Goal: Communication & Community: Answer question/provide support

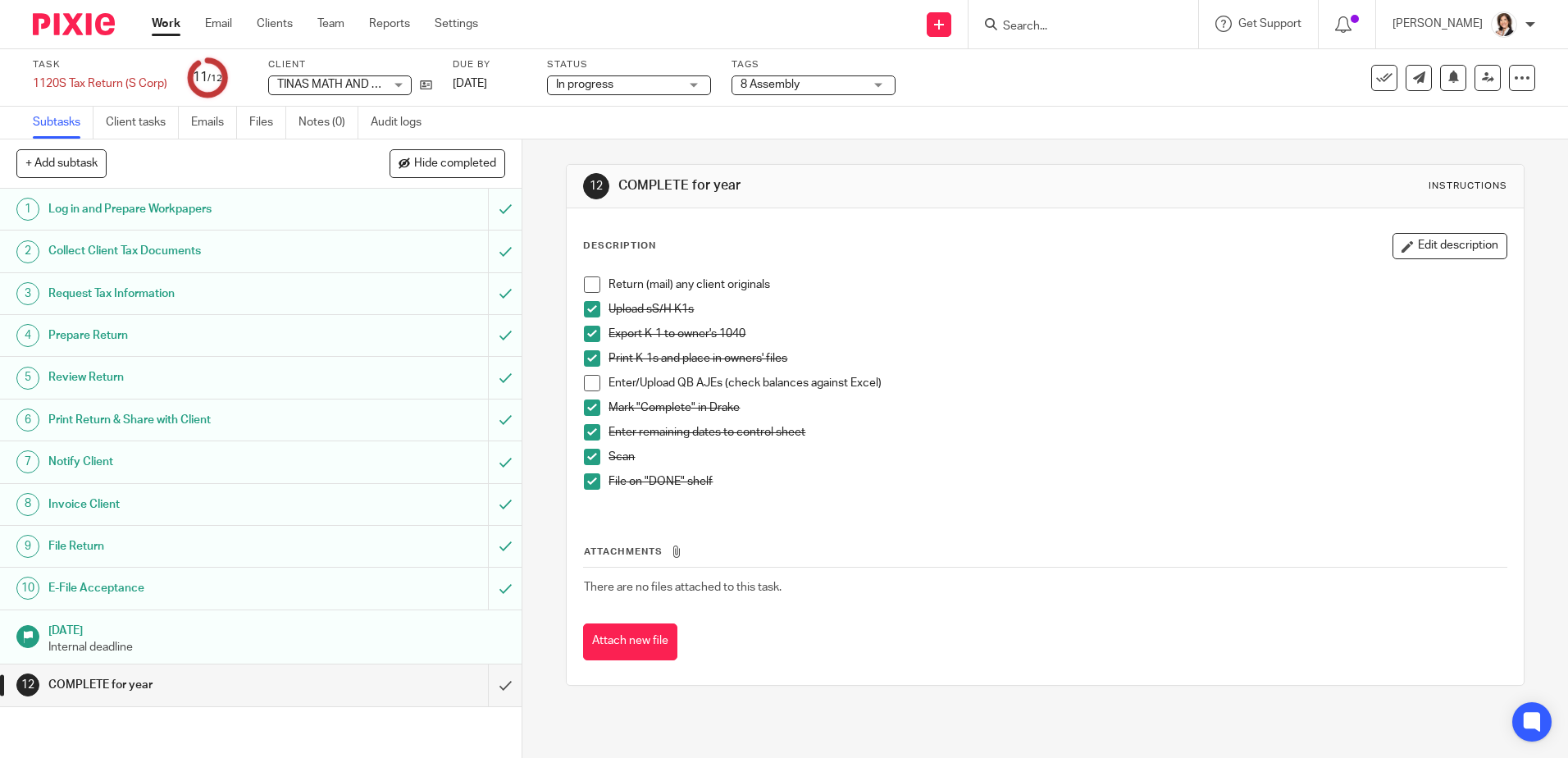
click at [1051, 27] on input "Search" at bounding box center [1074, 27] width 148 height 15
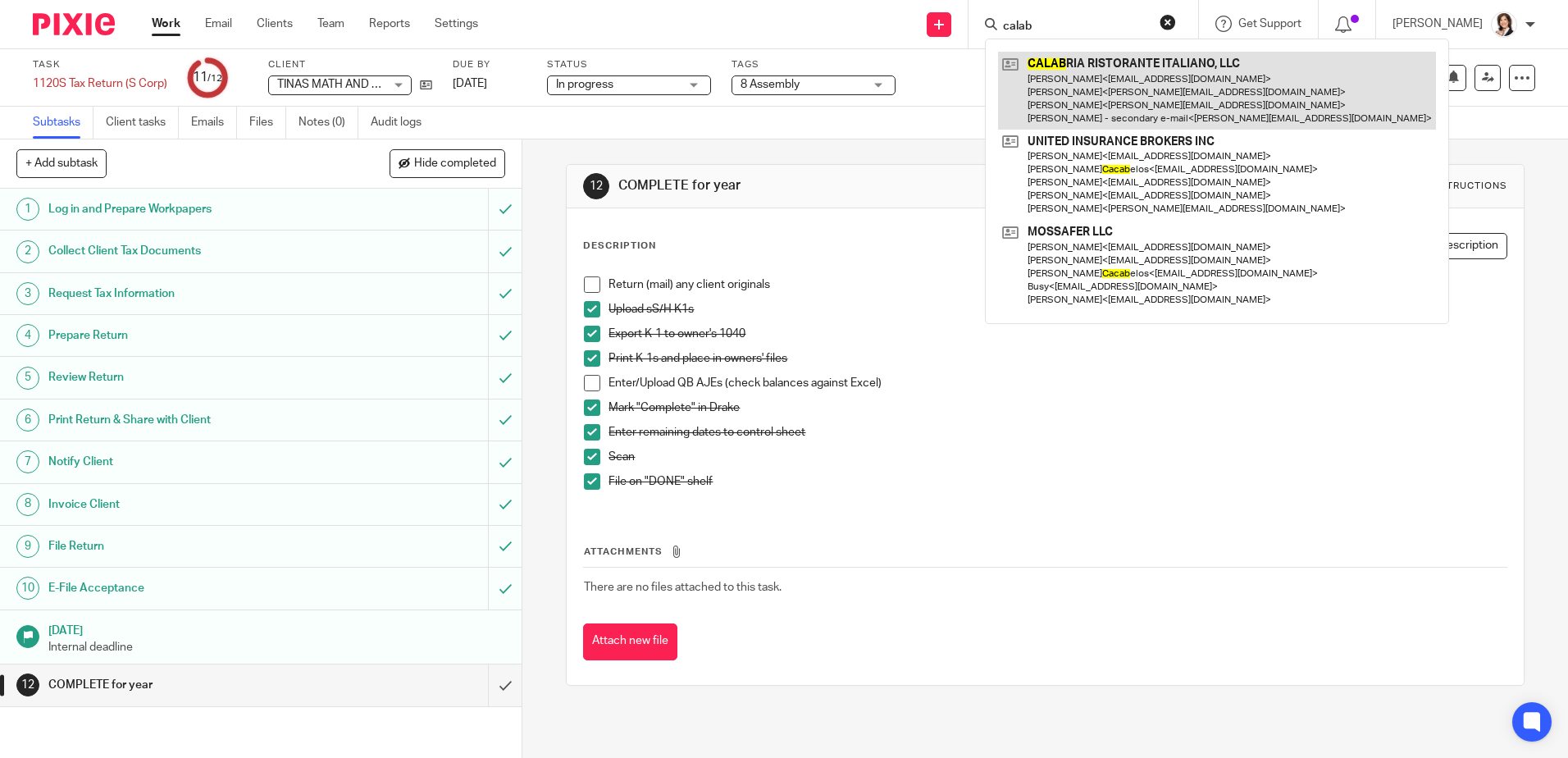
type input "calab"
click at [1074, 96] on link at bounding box center [1217, 91] width 438 height 78
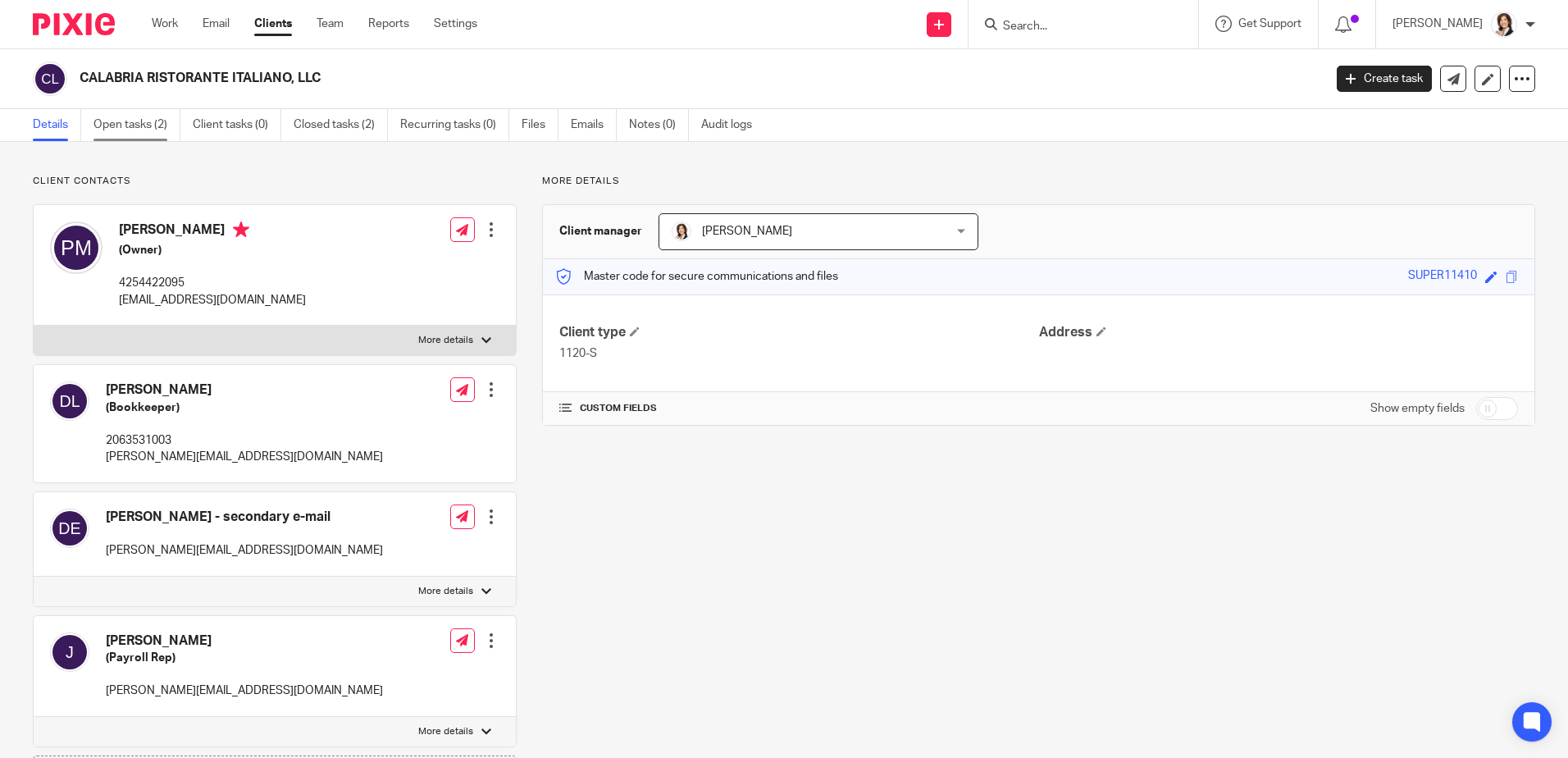
click at [142, 119] on link "Open tasks (2)" at bounding box center [137, 125] width 87 height 32
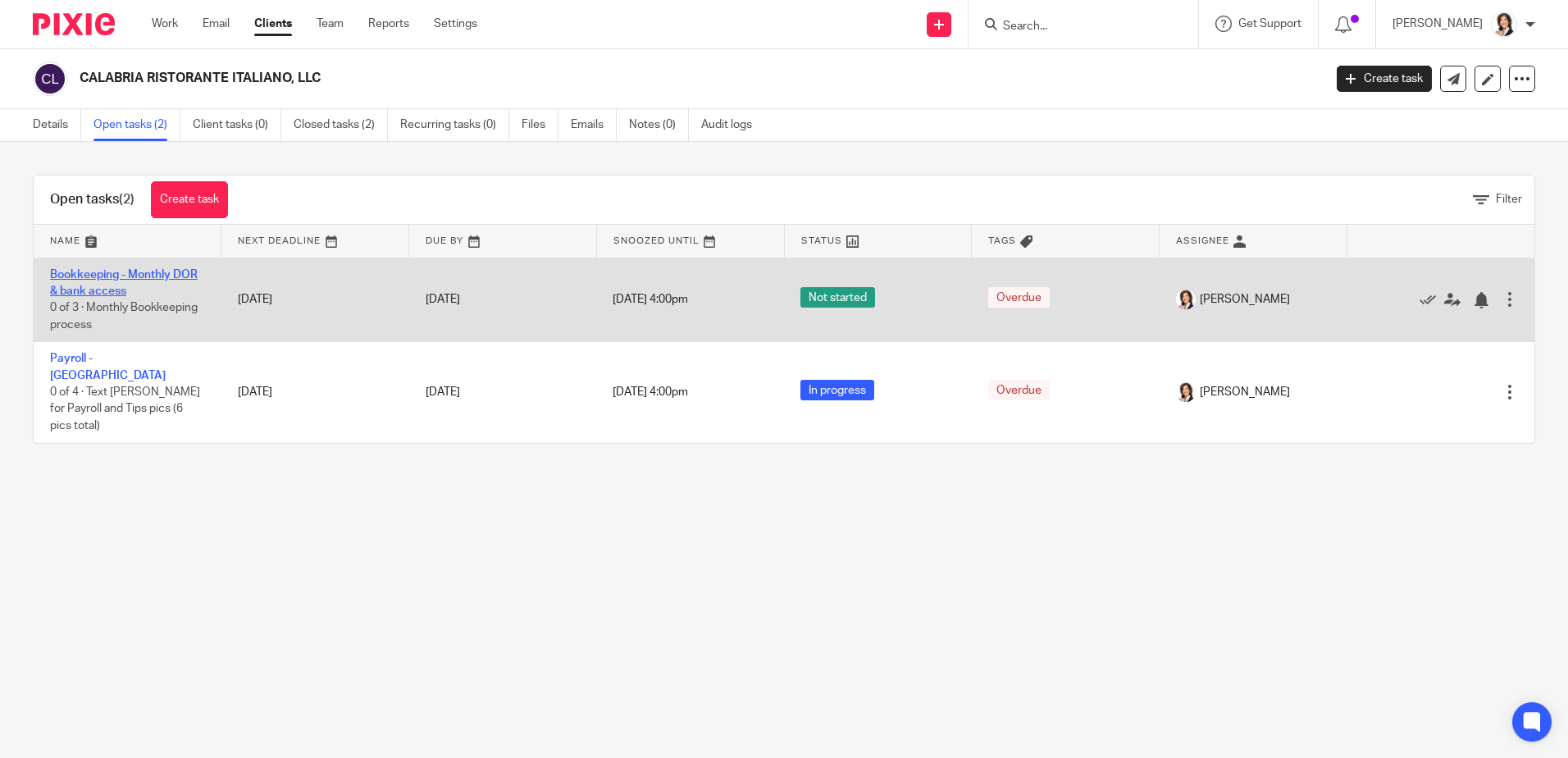
click at [91, 277] on link "Bookkeeping - Monthly DOR & bank access" at bounding box center [123, 283] width 148 height 28
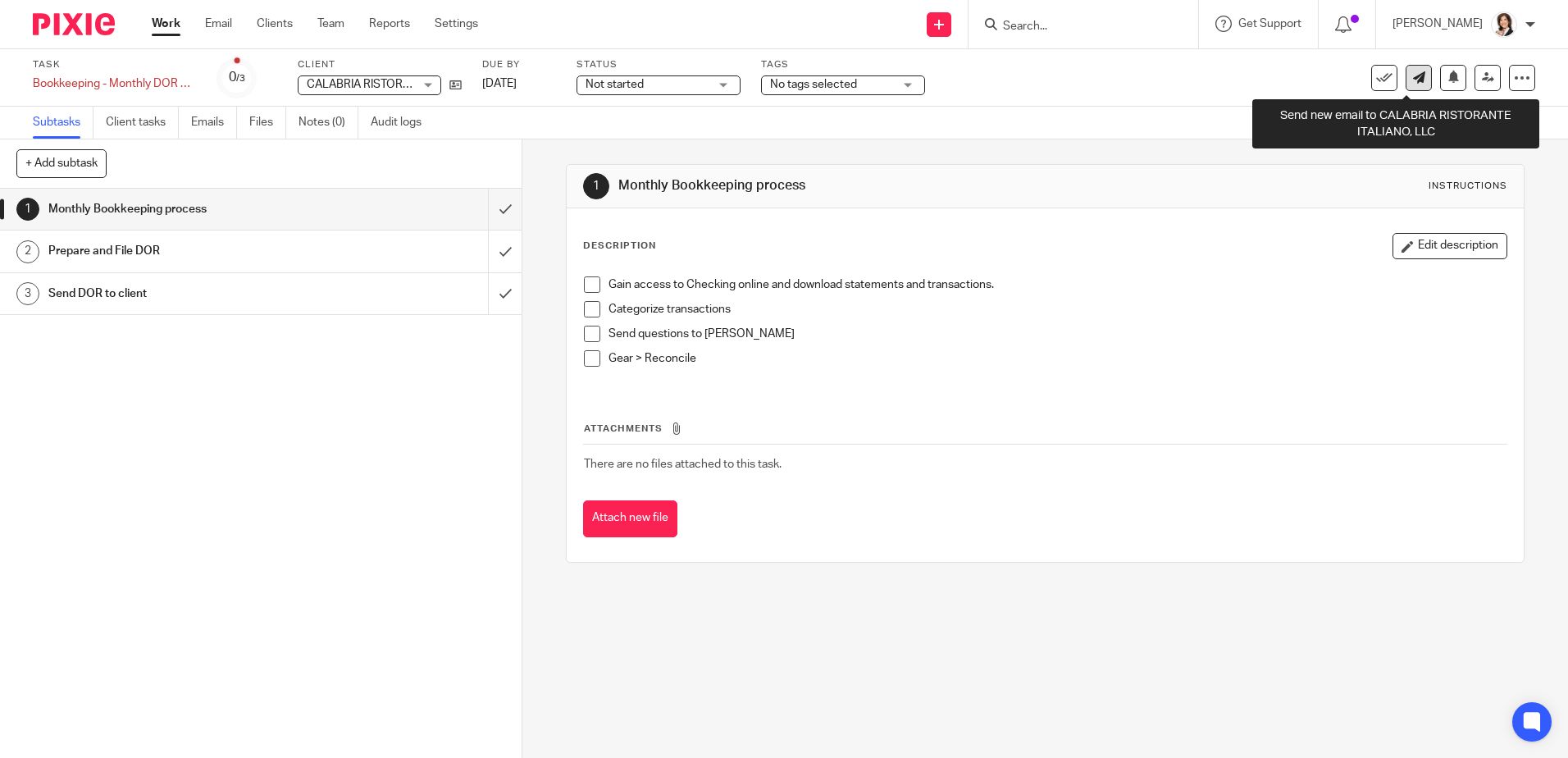
click at [1413, 81] on icon at bounding box center [1419, 77] width 12 height 12
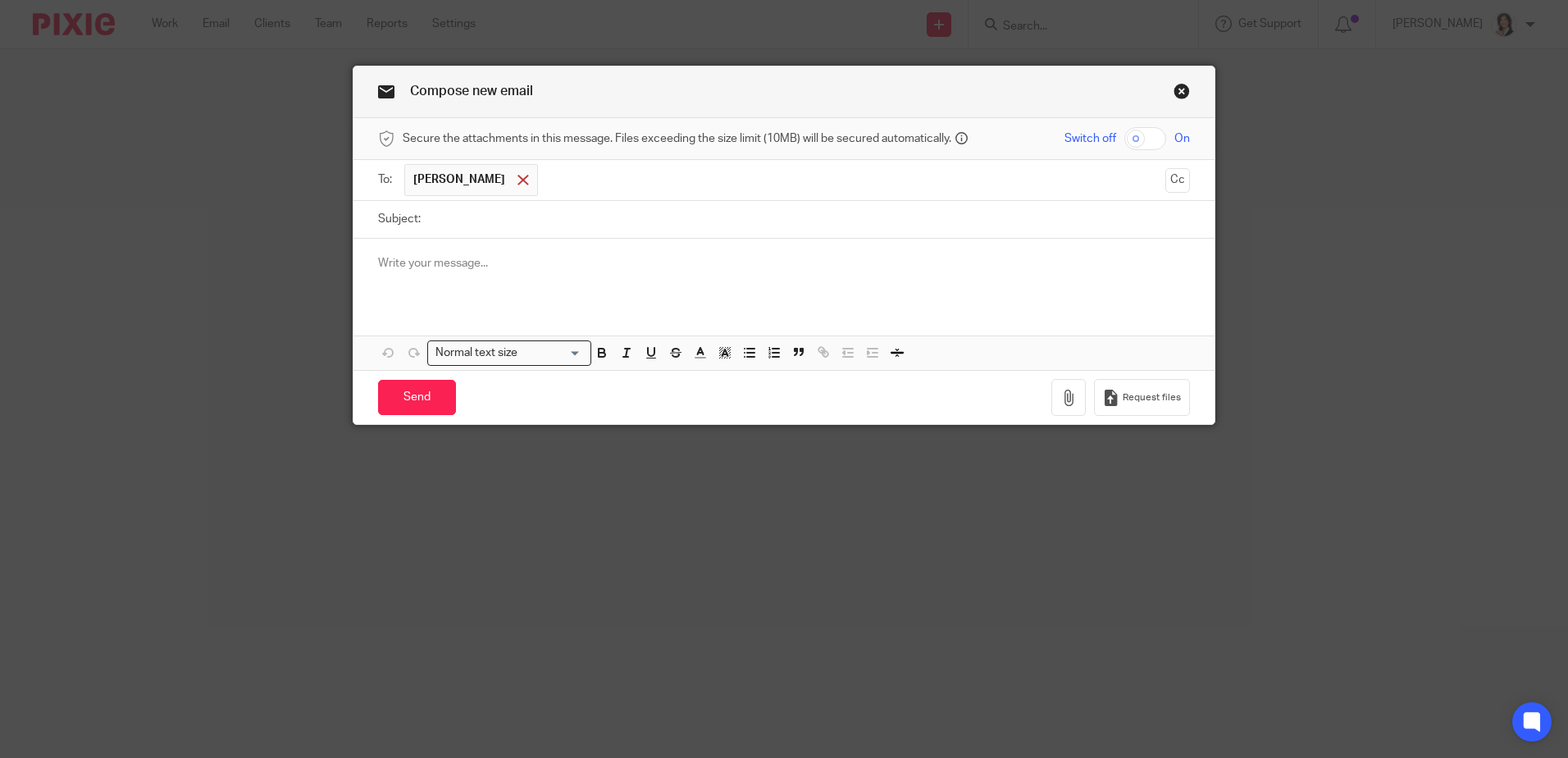
click at [518, 182] on span at bounding box center [522, 179] width 10 height 10
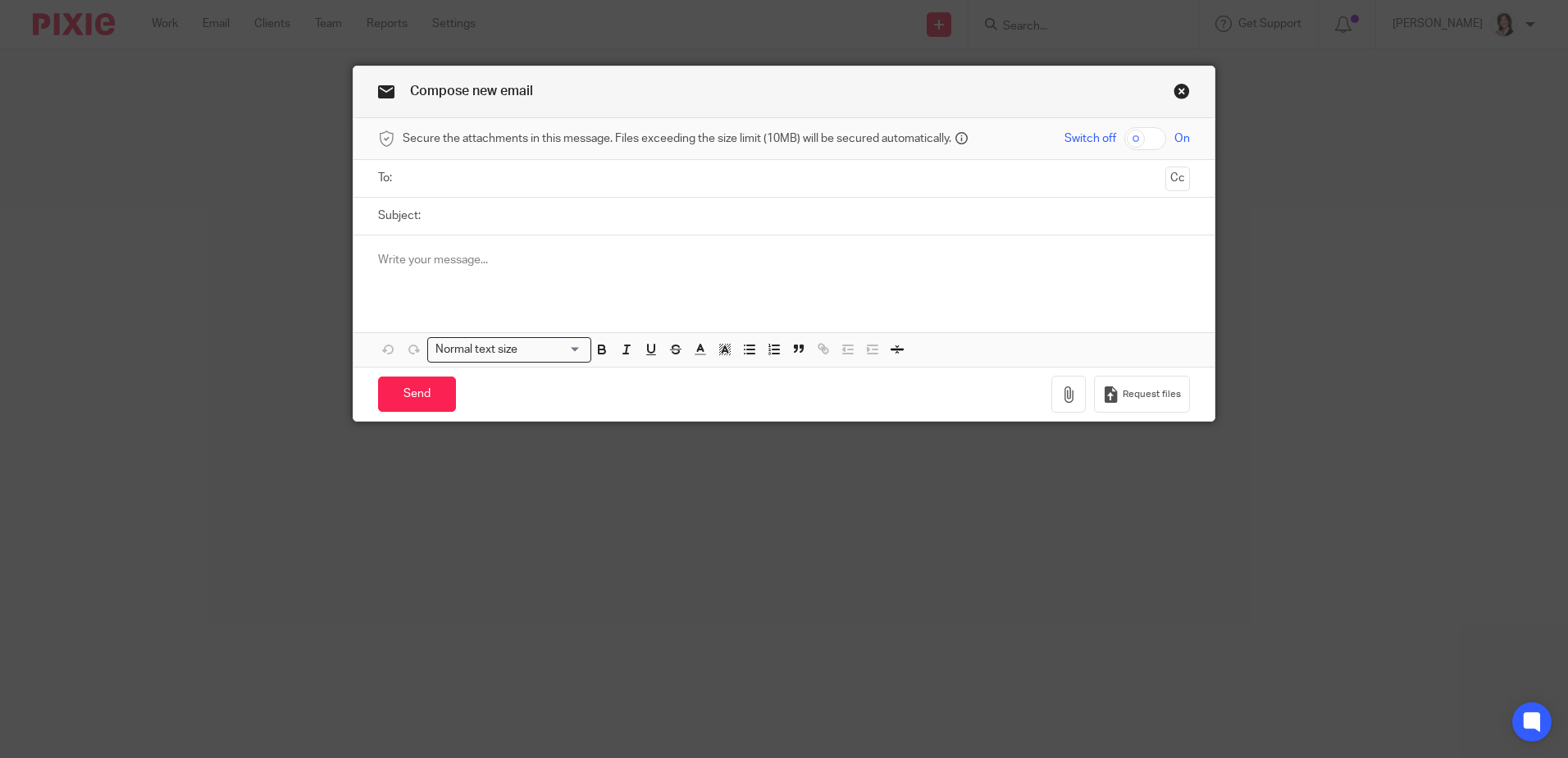
click at [488, 180] on input "text" at bounding box center [783, 178] width 750 height 19
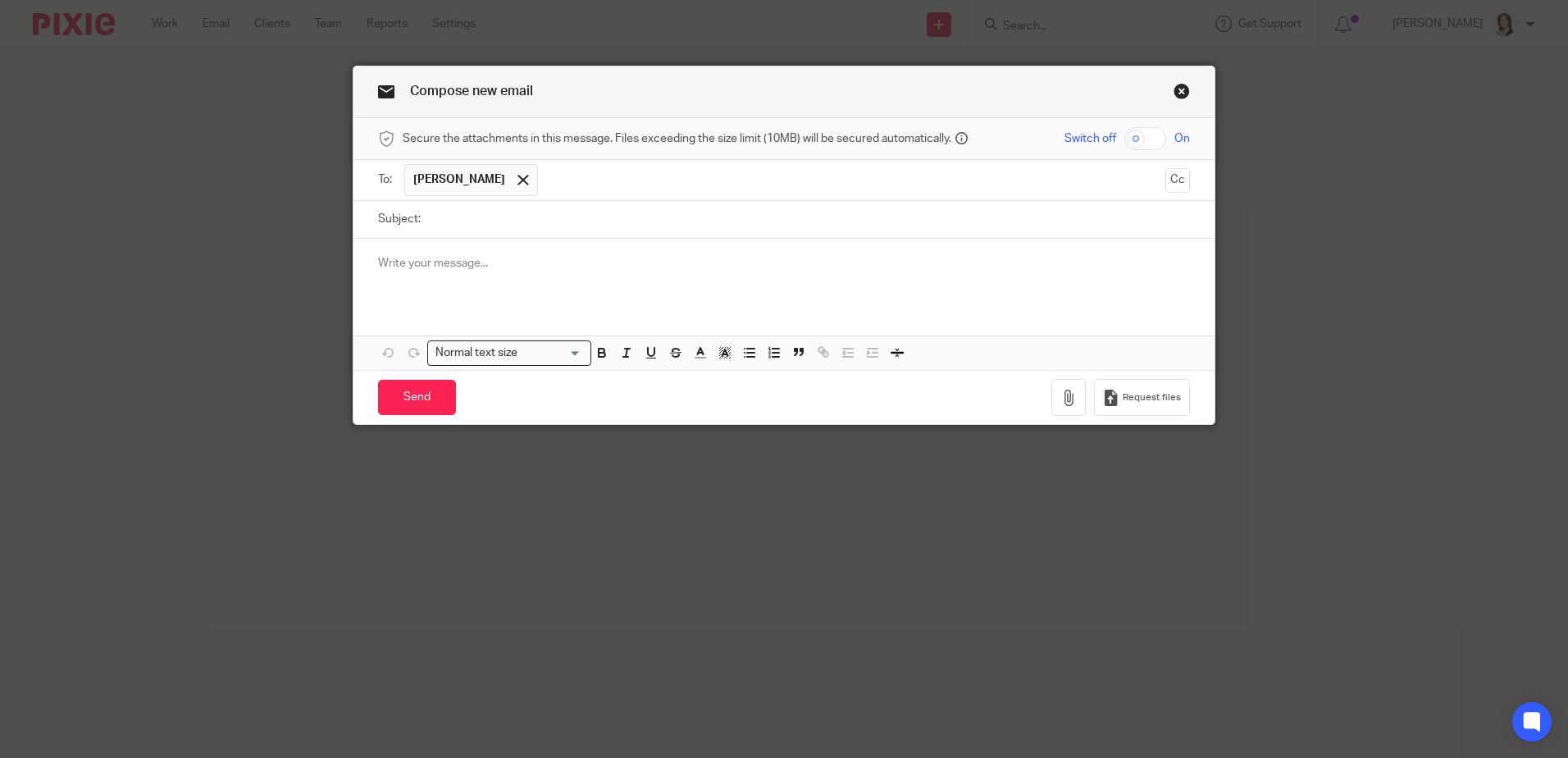
click at [496, 221] on input "Subject:" at bounding box center [809, 220] width 761 height 37
type input "QuickBooks imports"
click at [472, 255] on p at bounding box center [783, 263] width 812 height 17
click at [548, 212] on input "QuickBooks imports" at bounding box center [809, 220] width 761 height 37
type input "QuickBooks imports - Calabria Ristorante"
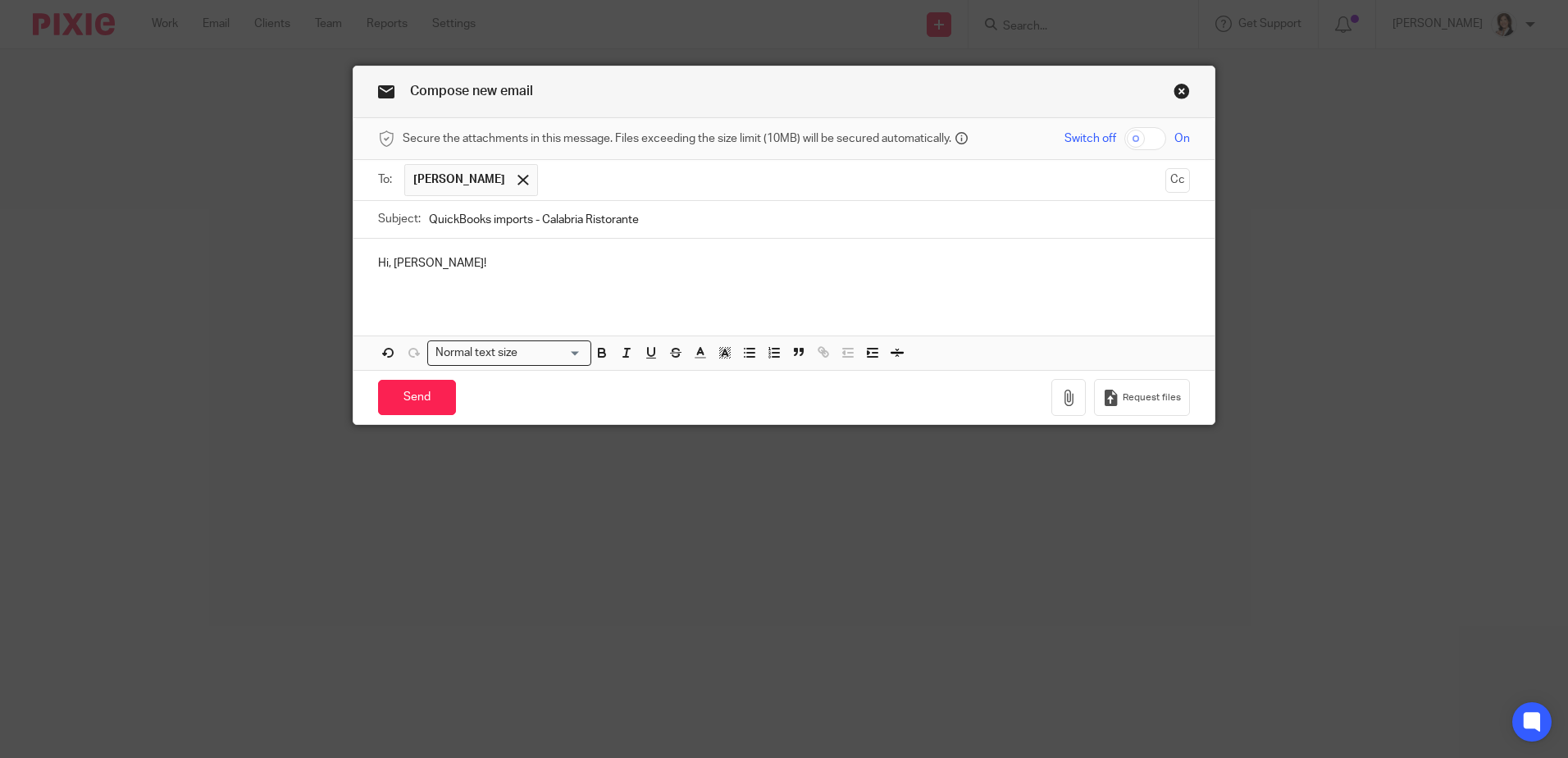
click at [470, 258] on p "Hi, Jay!" at bounding box center [783, 263] width 812 height 17
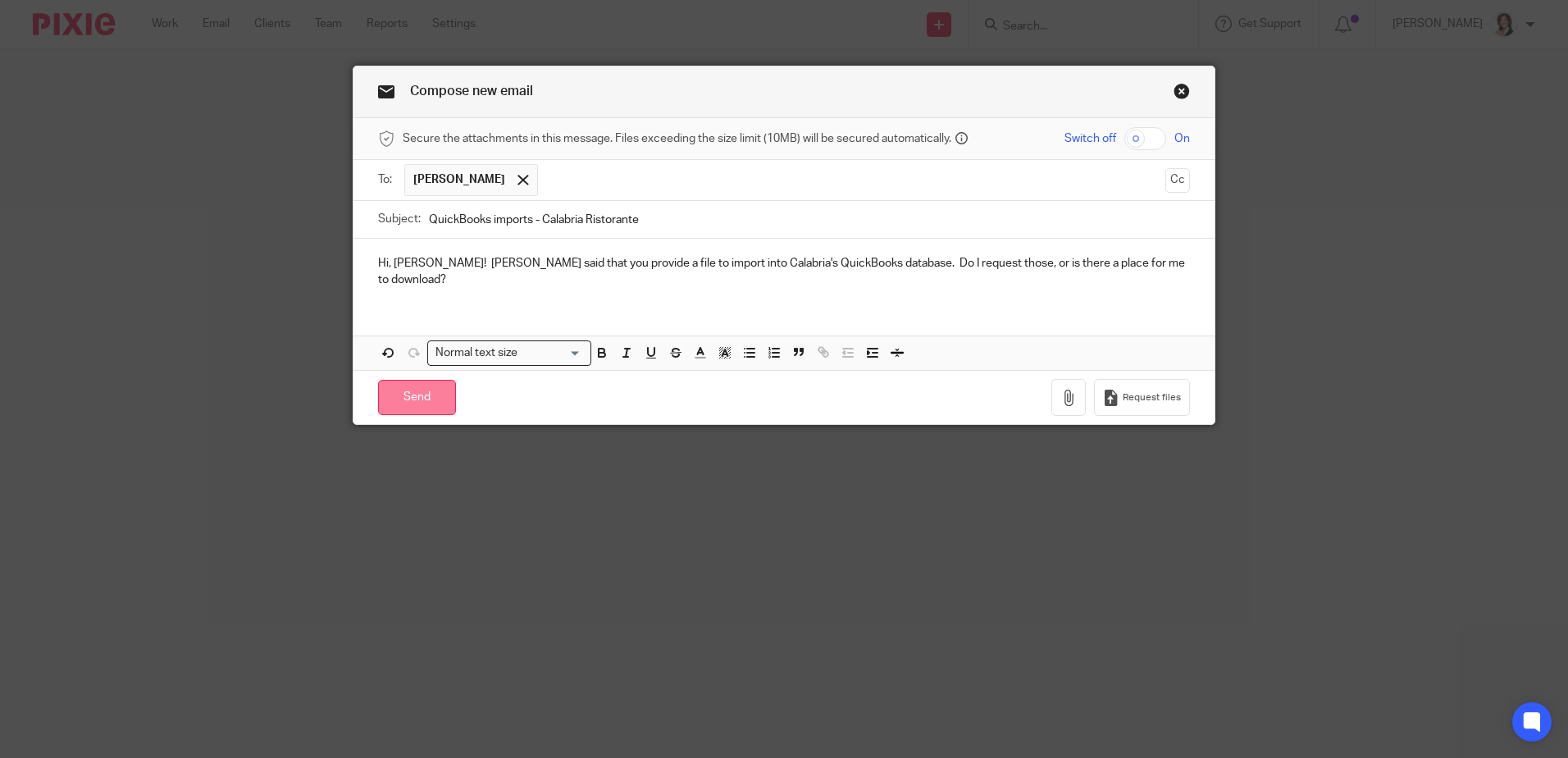
click at [400, 392] on input "Send" at bounding box center [417, 397] width 78 height 35
